Goal: Information Seeking & Learning: Learn about a topic

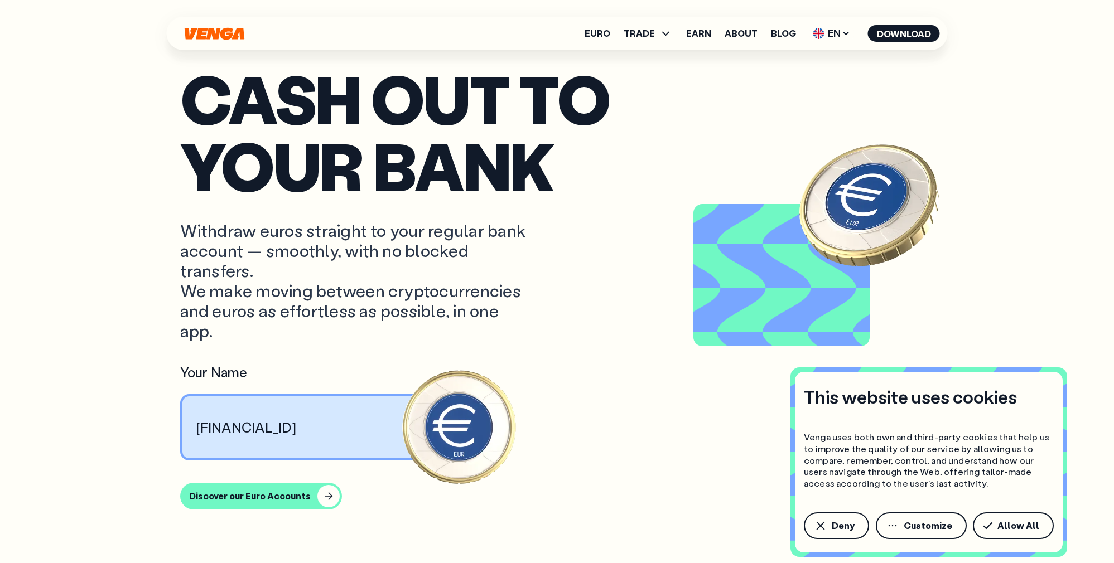
scroll to position [910, 0]
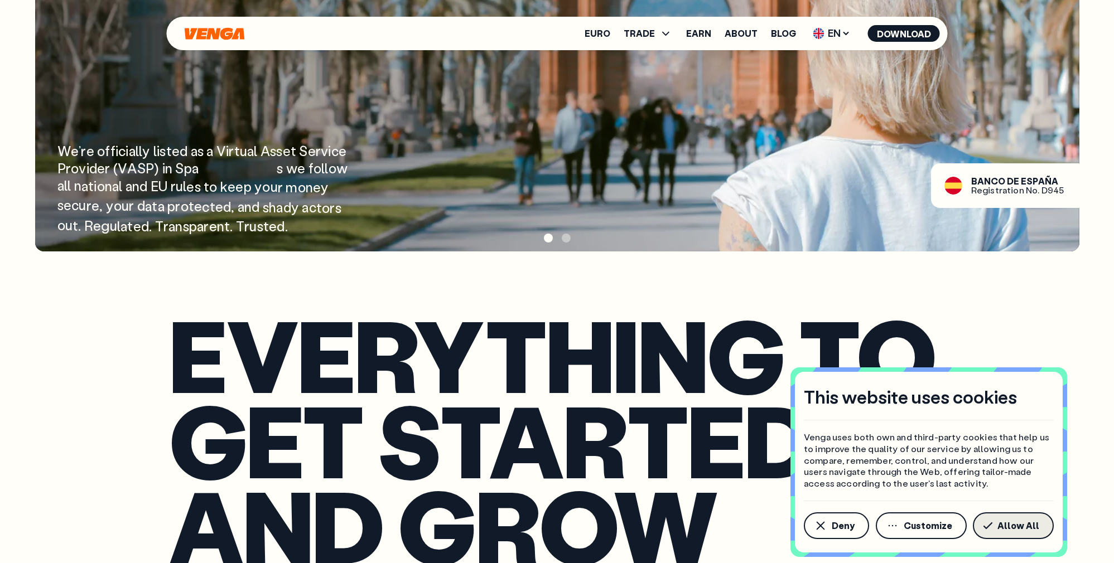
click at [1017, 528] on span "Allow All" at bounding box center [1018, 526] width 42 height 9
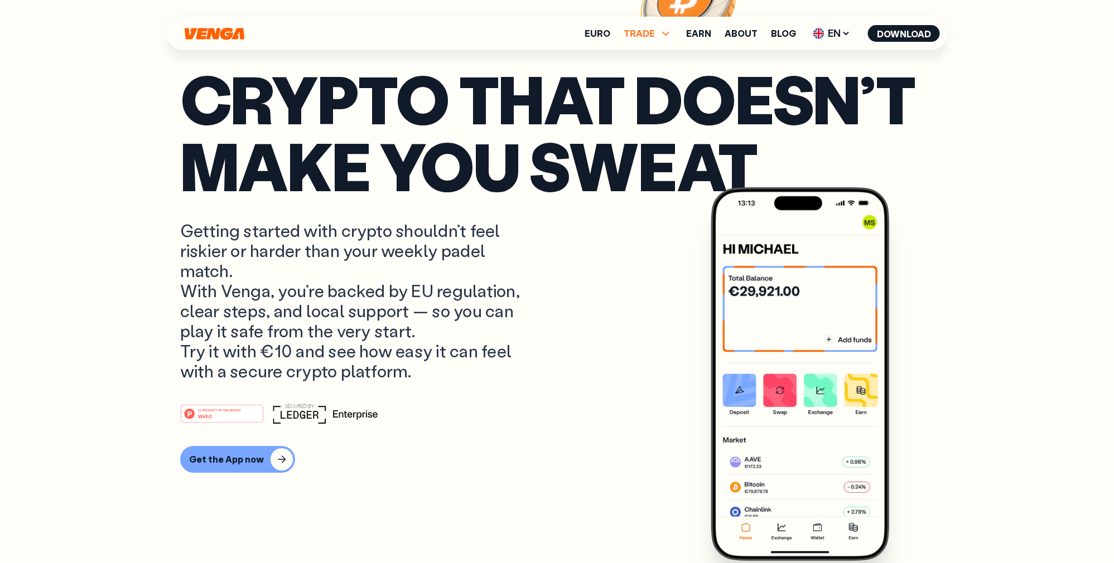
scroll to position [0, 0]
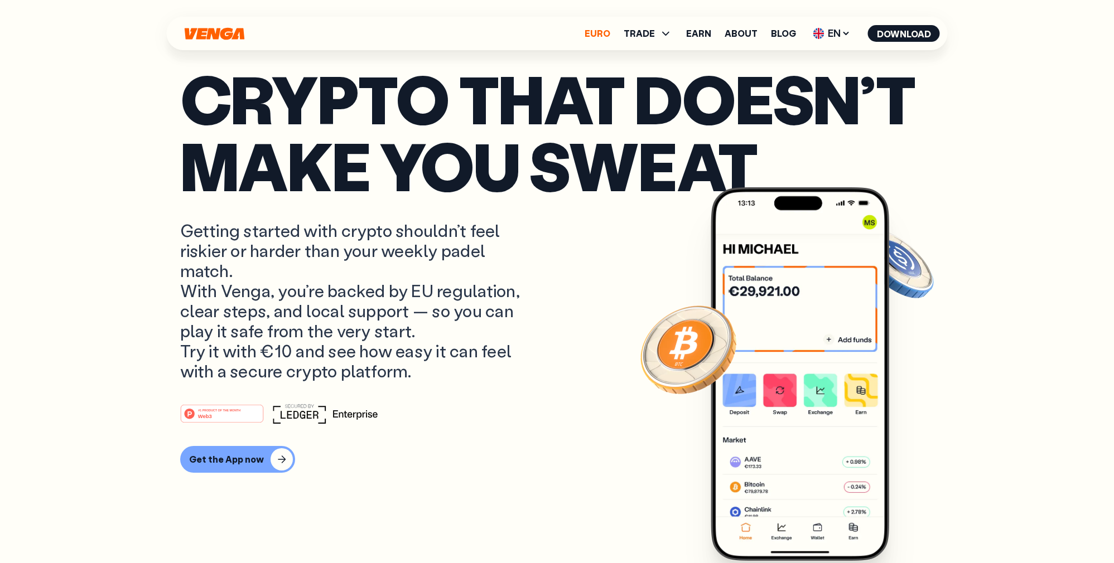
click at [596, 35] on link "Euro" at bounding box center [598, 33] width 26 height 9
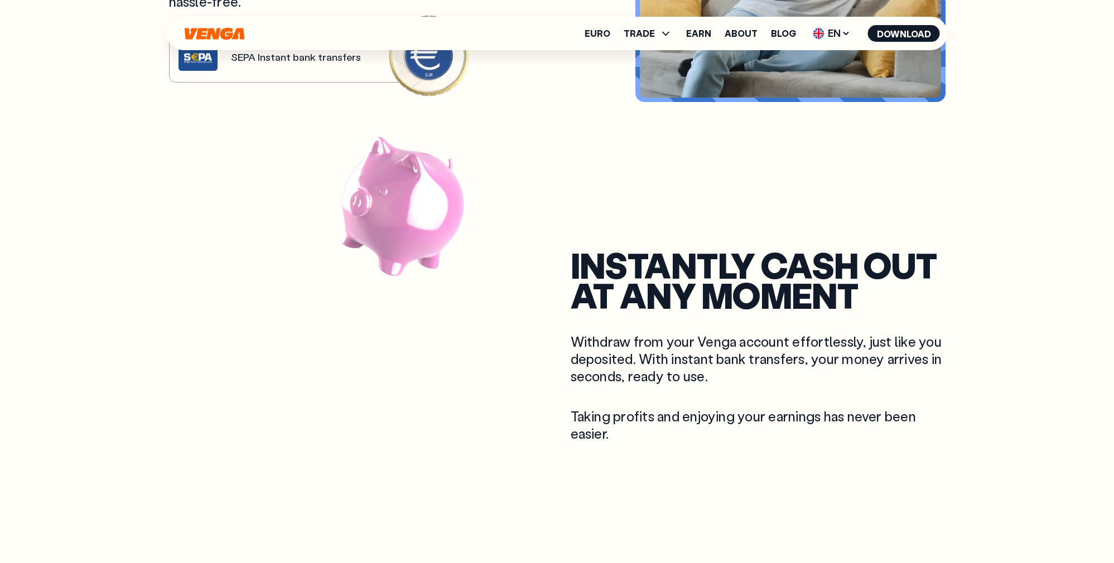
scroll to position [793, 0]
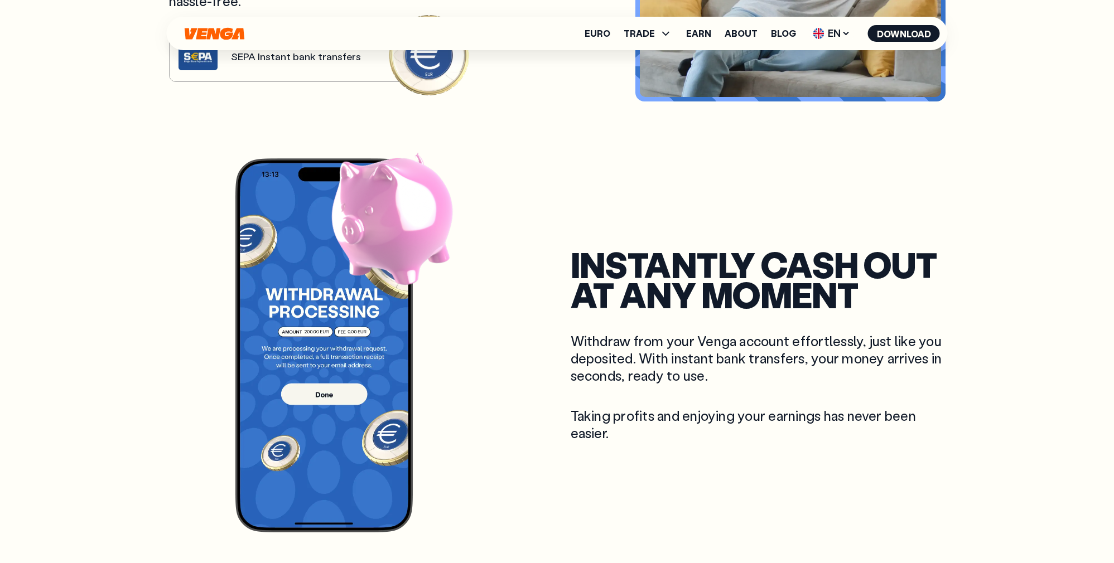
drag, startPoint x: 416, startPoint y: 225, endPoint x: 395, endPoint y: 272, distance: 51.5
click at [394, 277] on image at bounding box center [389, 215] width 185 height 192
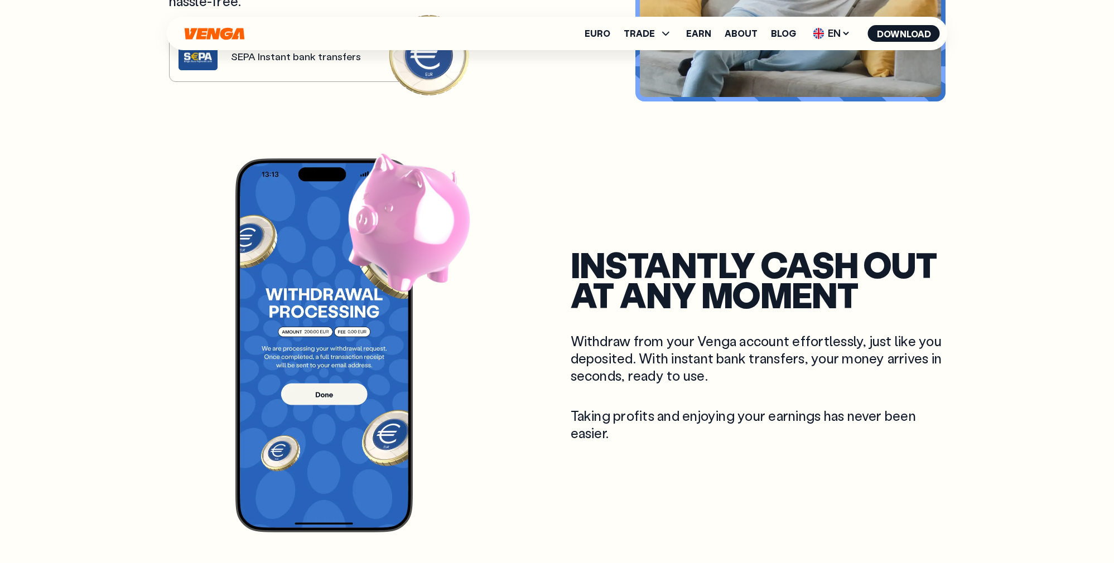
click at [398, 259] on image at bounding box center [407, 220] width 146 height 160
click at [392, 276] on image at bounding box center [407, 220] width 146 height 160
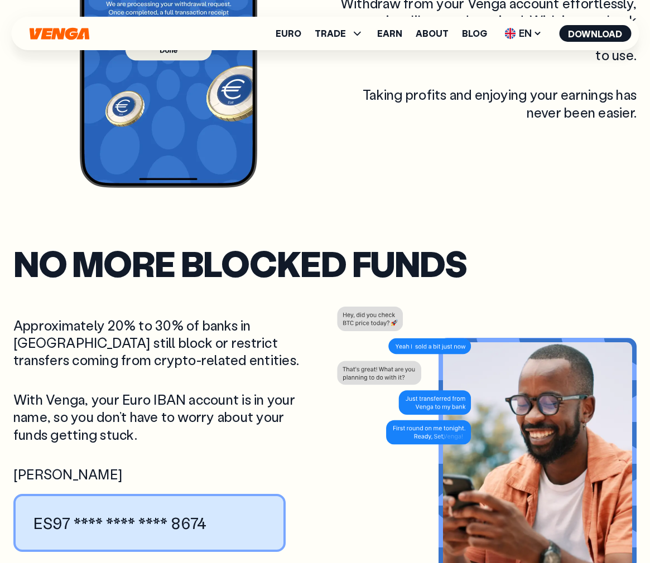
scroll to position [1217, 0]
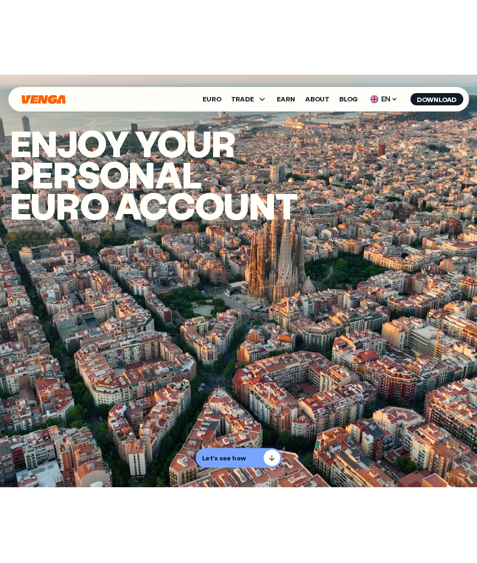
scroll to position [0, 0]
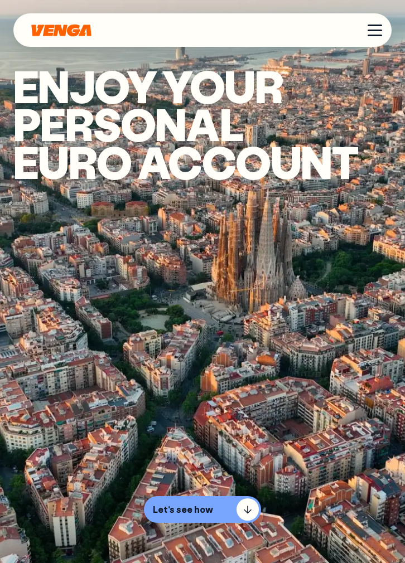
click at [370, 30] on div "Menu" at bounding box center [375, 31] width 15 height 2
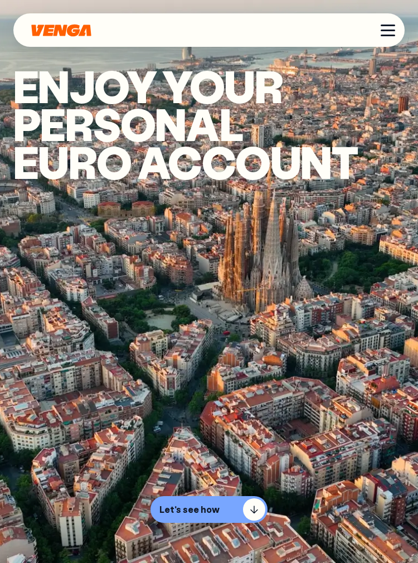
click at [396, 37] on button "Menu" at bounding box center [388, 30] width 18 height 18
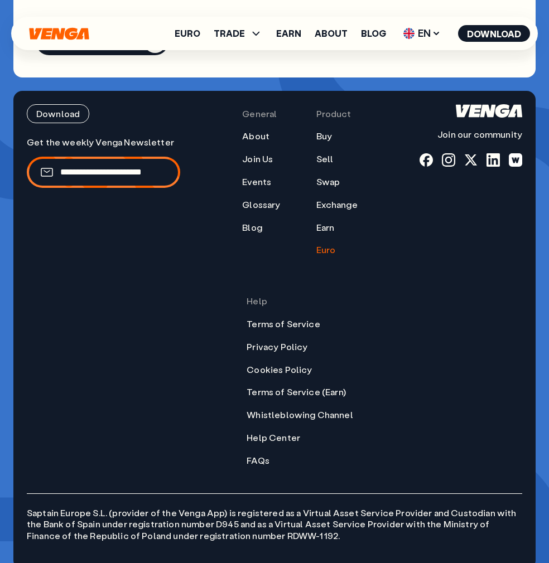
scroll to position [4587, 0]
